Goal: Book appointment/travel/reservation

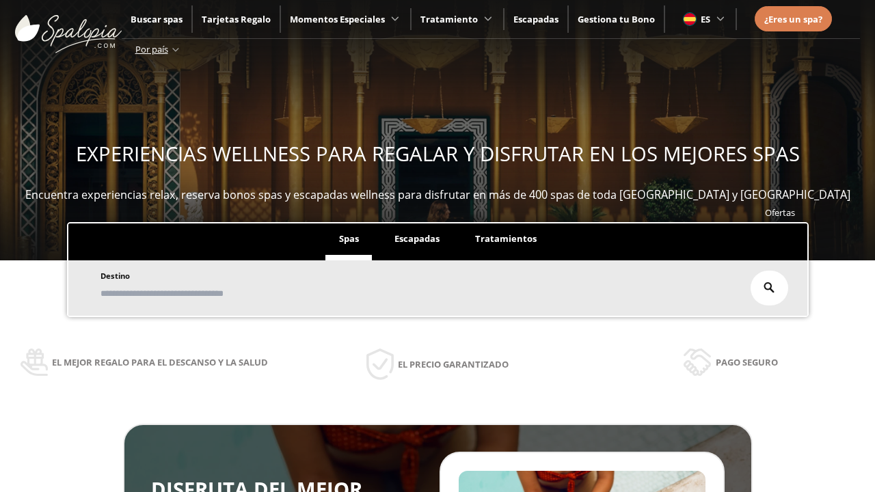
scroll to position [232, 0]
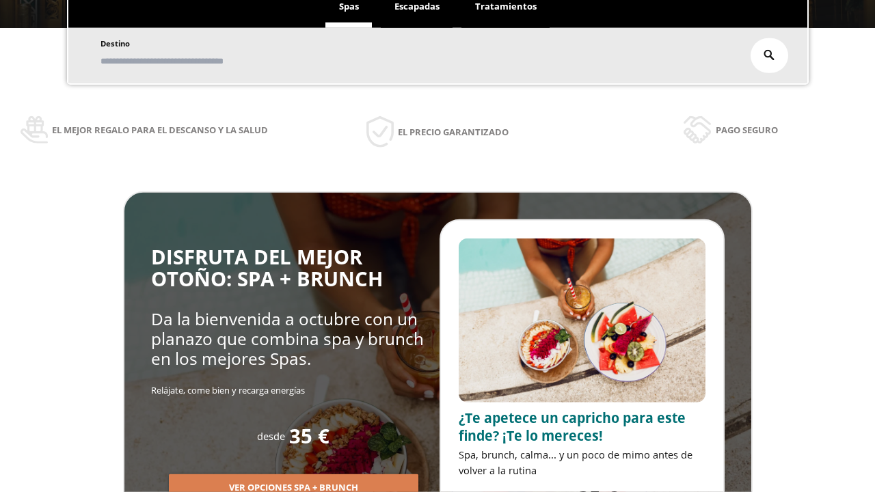
click at [417, 7] on span "Escapadas" at bounding box center [416, 6] width 45 height 12
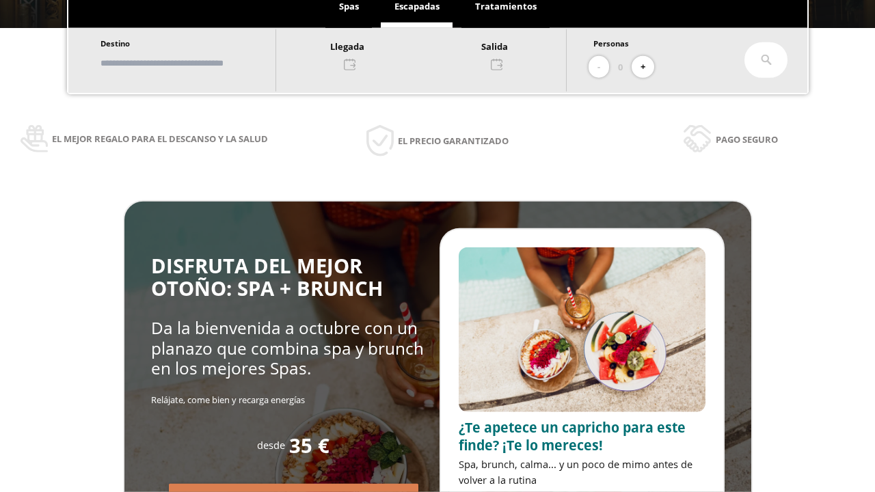
click at [193, 63] on input "text" at bounding box center [181, 63] width 170 height 24
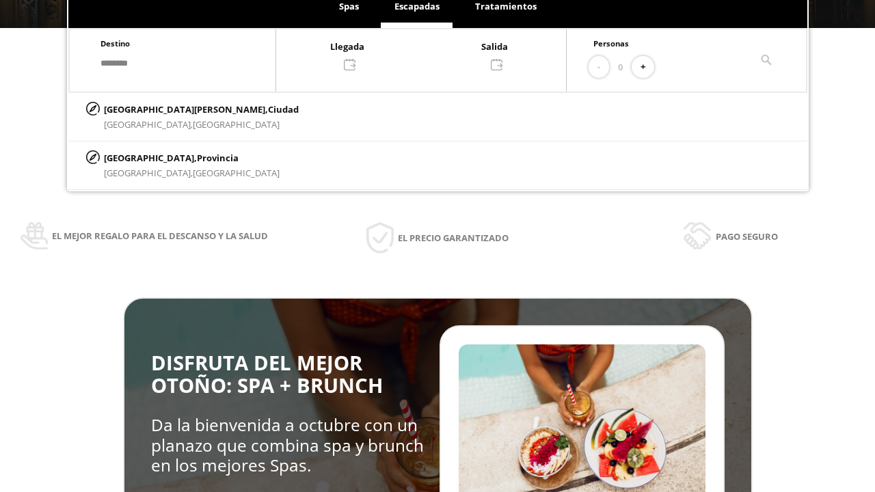
click at [435, 54] on div at bounding box center [421, 54] width 290 height 33
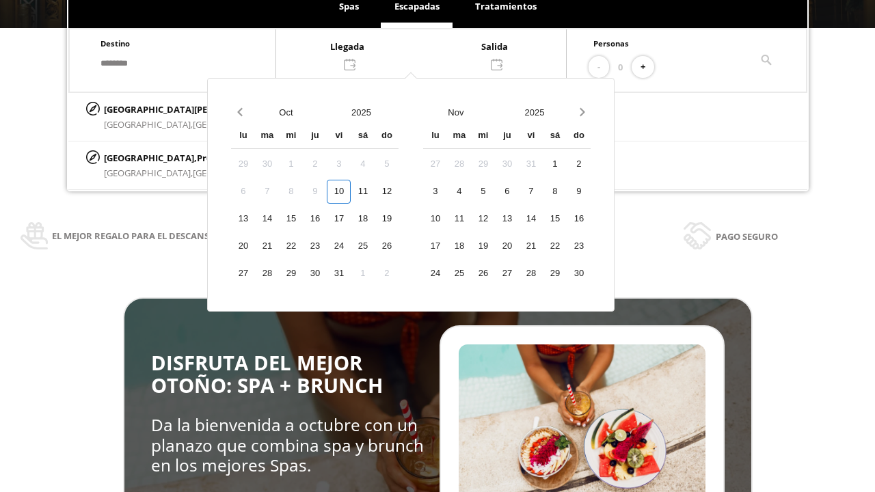
click at [398, 204] on div "12" at bounding box center [386, 192] width 24 height 24
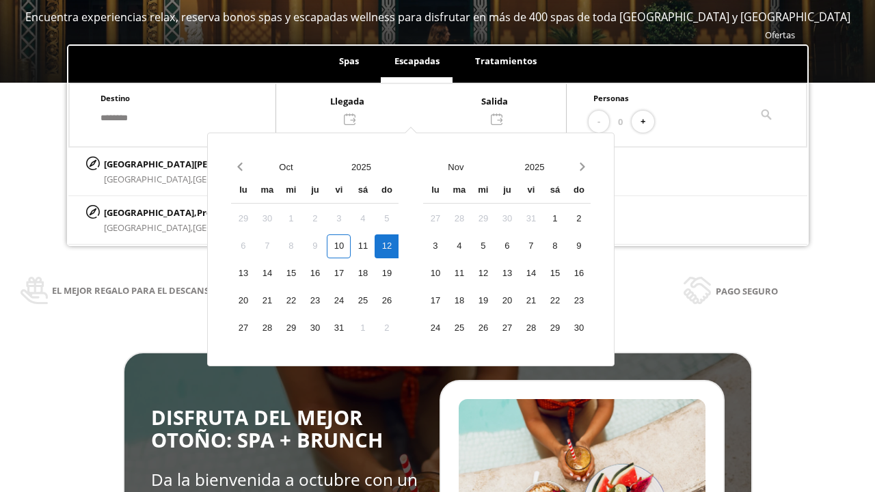
click at [255, 273] on div "13" at bounding box center [243, 274] width 24 height 24
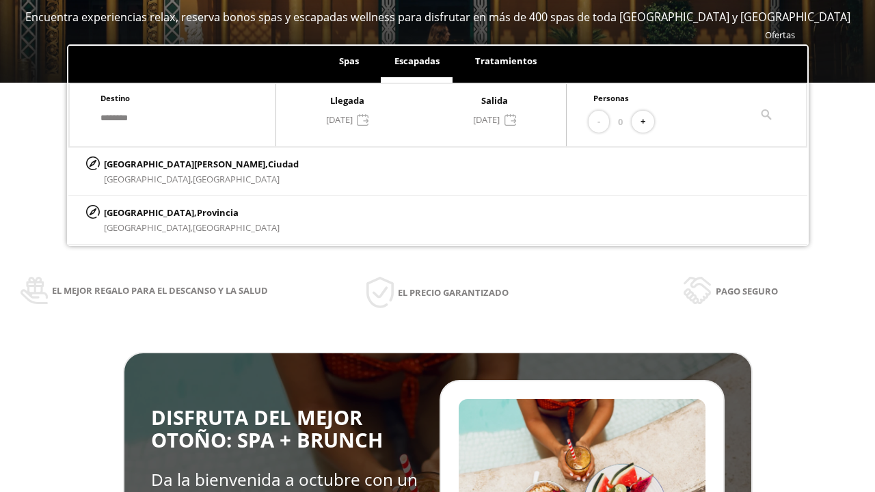
click at [647, 122] on button "+" at bounding box center [642, 122] width 23 height 23
click at [172, 163] on p "[GEOGRAPHIC_DATA][PERSON_NAME], [GEOGRAPHIC_DATA]" at bounding box center [201, 163] width 195 height 15
type input "**********"
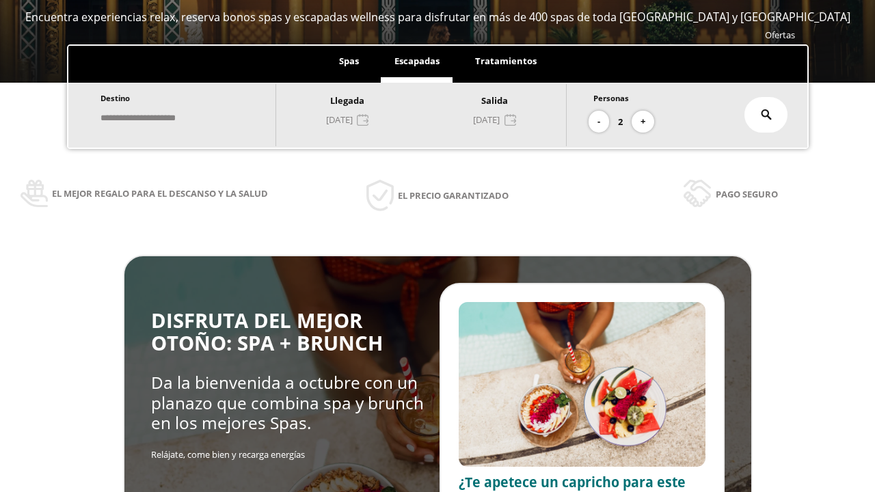
click at [766, 115] on icon at bounding box center [766, 114] width 11 height 11
